Goal: Task Accomplishment & Management: Manage account settings

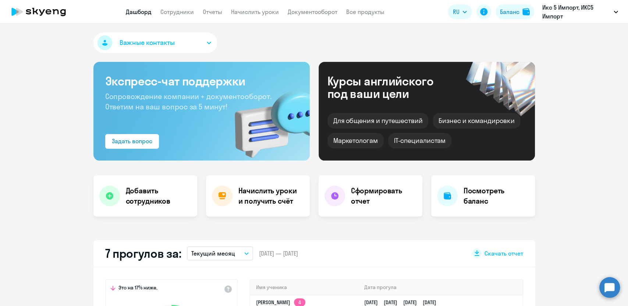
select select "30"
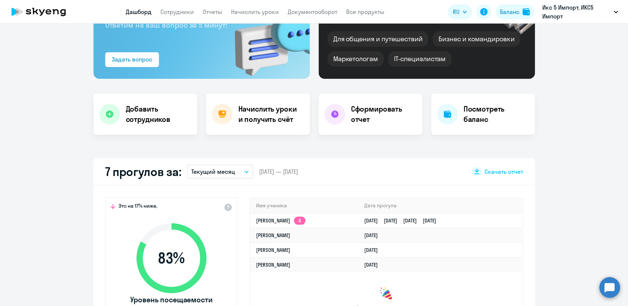
scroll to position [123, 0]
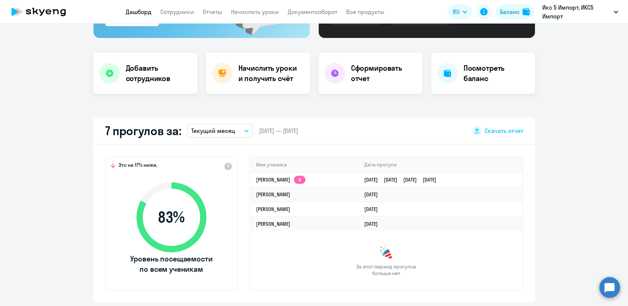
click at [36, 214] on app-truancy-attendance-dashboard "7 прогулов за: Текущий месяц – [DATE] — [DATE] Скачать отчет Это на 17% ниже, 8…" at bounding box center [314, 209] width 628 height 185
click at [25, 166] on app-truancy-attendance-dashboard "7 прогулов за: Текущий месяц – [DATE] — [DATE] Скачать отчет Это на 17% ниже, 8…" at bounding box center [314, 209] width 628 height 185
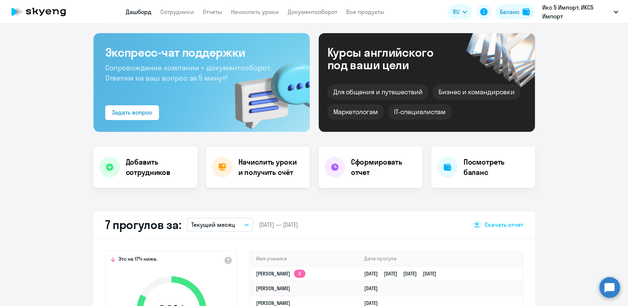
scroll to position [0, 0]
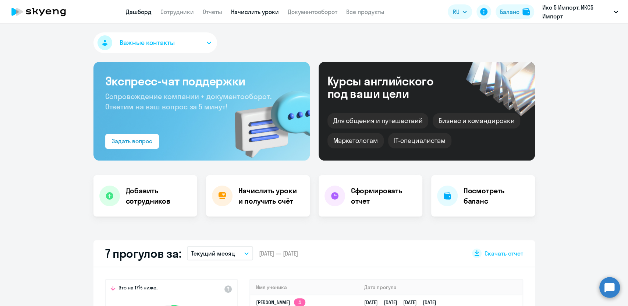
click at [244, 13] on link "Начислить уроки" at bounding box center [255, 11] width 48 height 7
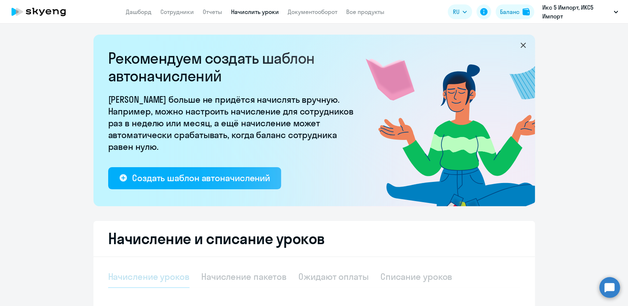
select select "10"
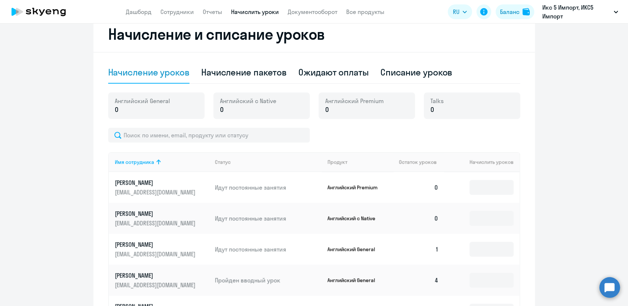
scroll to position [163, 0]
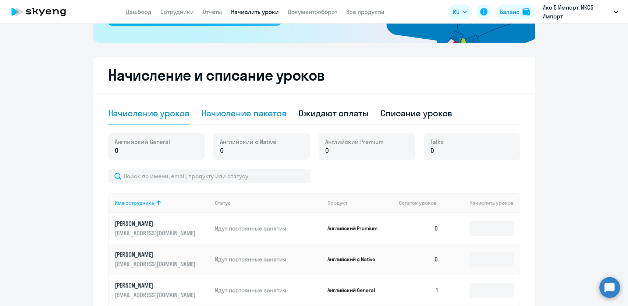
click at [216, 115] on div "Начисление пакетов" at bounding box center [243, 113] width 85 height 12
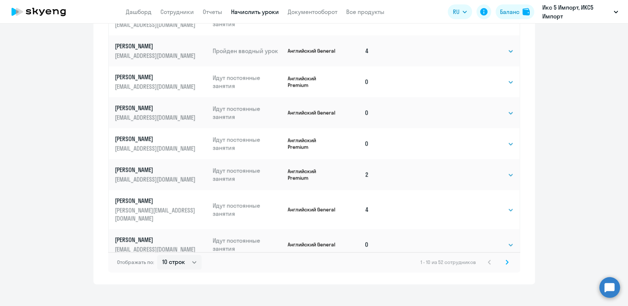
scroll to position [471, 0]
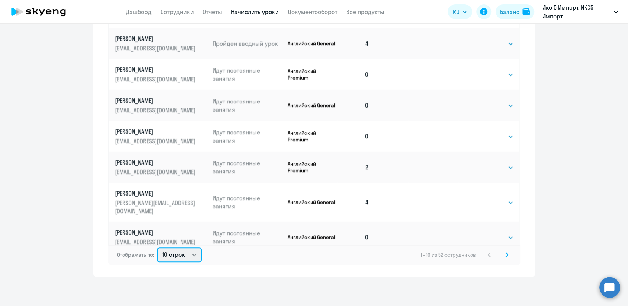
click at [183, 253] on select "10 строк 30 строк 50 строк" at bounding box center [179, 254] width 45 height 15
click at [181, 258] on select "10 строк 30 строк 50 строк" at bounding box center [179, 254] width 45 height 15
select select "50"
click at [157, 247] on select "10 строк 30 строк 50 строк" at bounding box center [179, 254] width 45 height 15
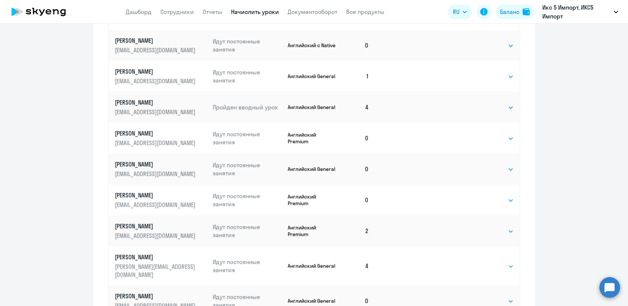
scroll to position [448, 0]
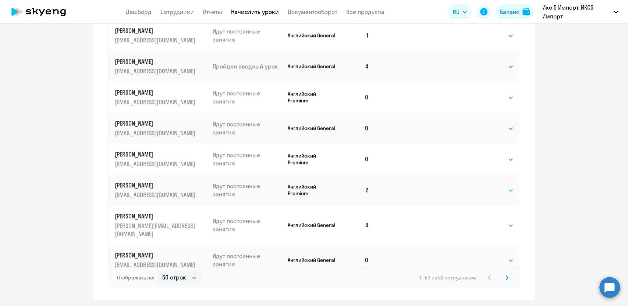
click at [494, 192] on select "Выбрать 4 8 16 32 64" at bounding box center [499, 190] width 30 height 9
select select "4"
click at [484, 186] on select "Выбрать 4 8 16 32 64" at bounding box center [499, 190] width 30 height 9
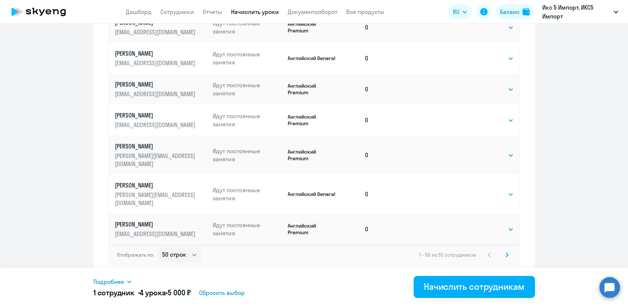
scroll to position [1237, 0]
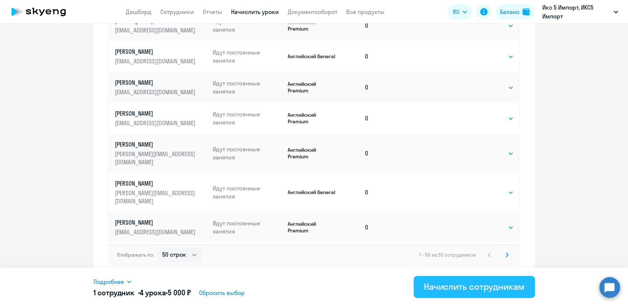
click at [455, 285] on div "Начислить сотрудникам" at bounding box center [474, 287] width 101 height 12
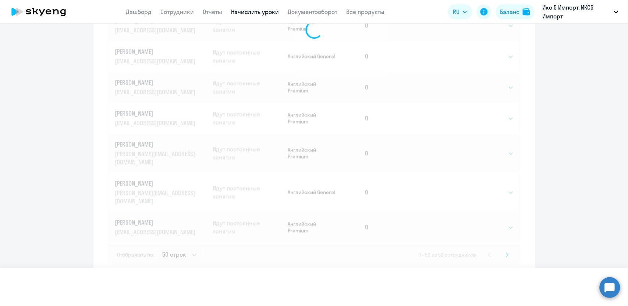
select select
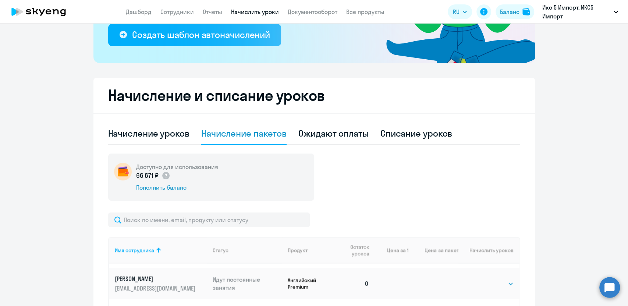
scroll to position [0, 0]
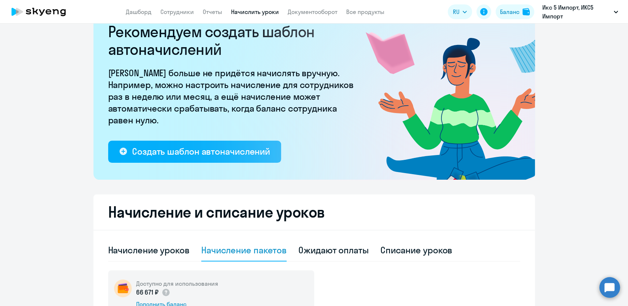
scroll to position [41, 0]
